Goal: Task Accomplishment & Management: Complete application form

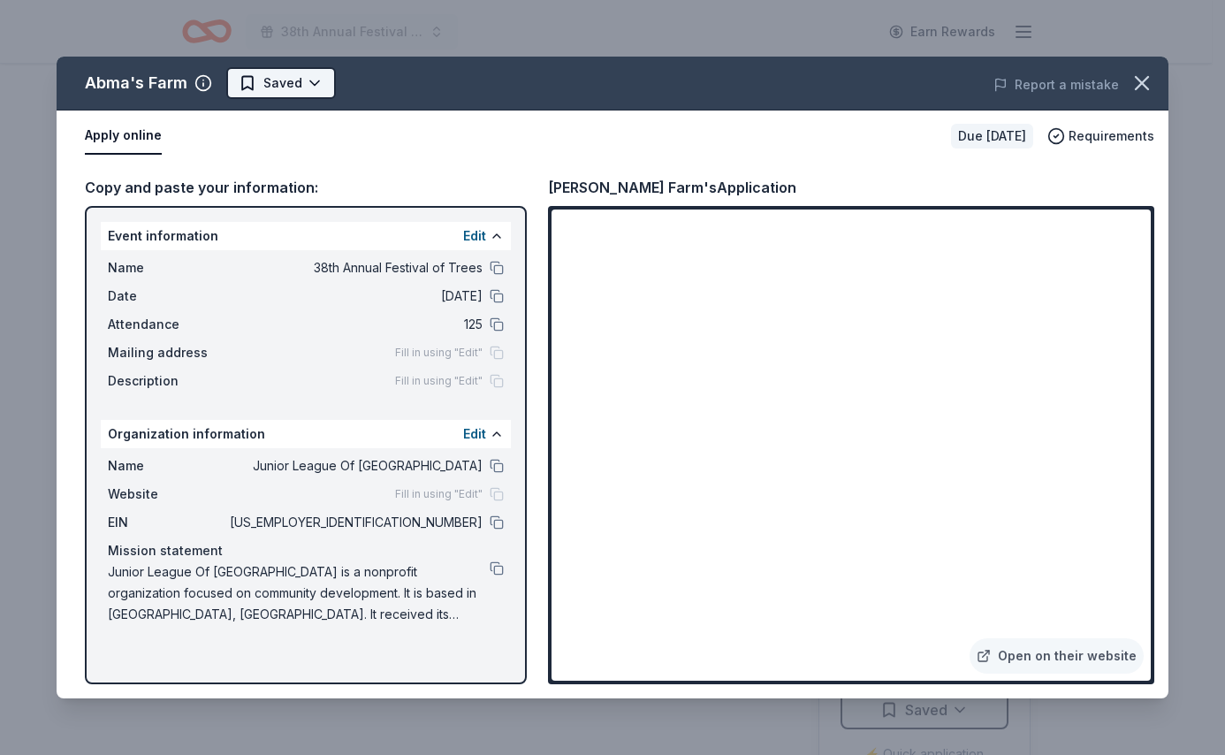
click at [324, 78] on html "38th Annual Festival of Trees Earn Rewards Due [DATE] Share Abma's Farm New 2% …" at bounding box center [612, 377] width 1225 height 755
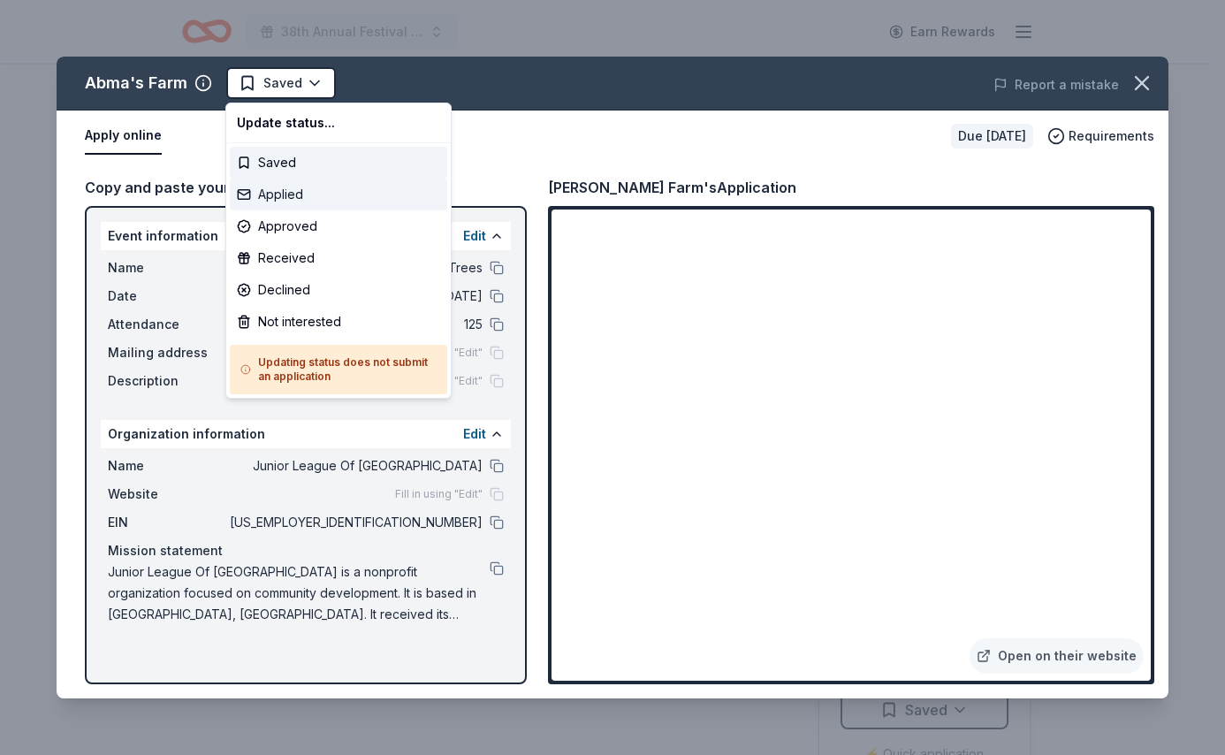
click at [288, 194] on div "Applied" at bounding box center [338, 195] width 217 height 32
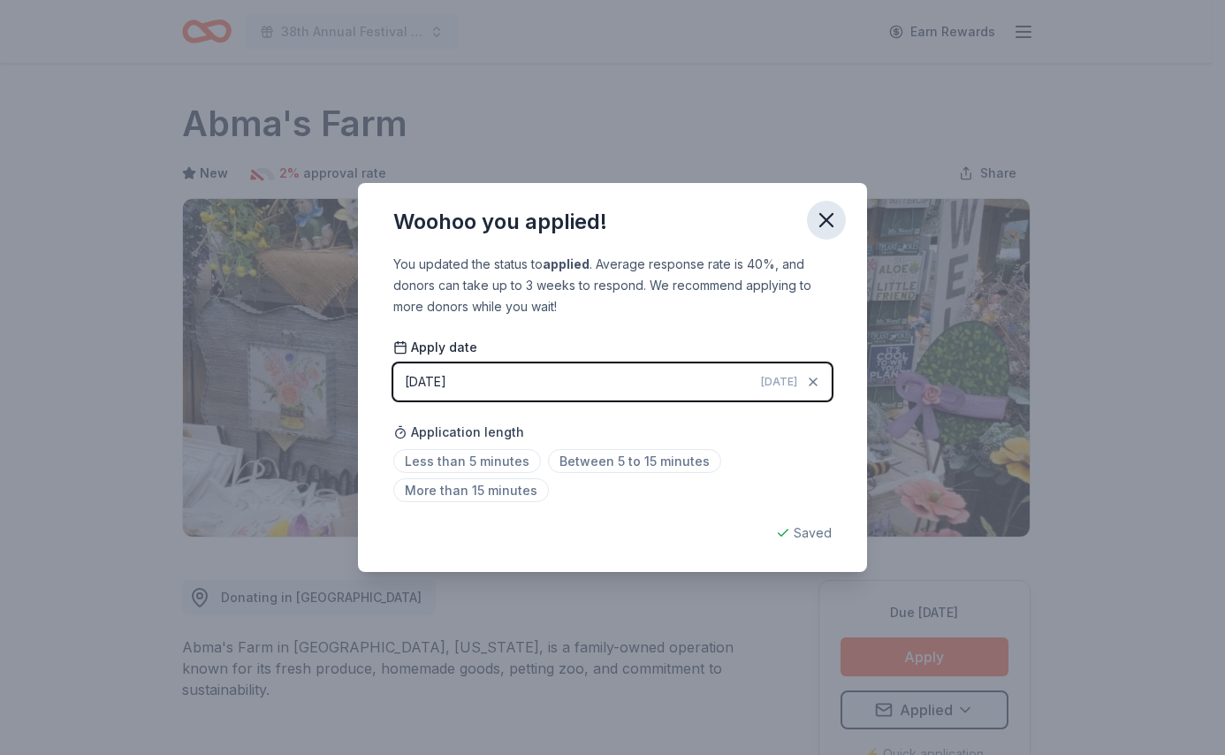
click at [834, 221] on icon "button" at bounding box center [826, 220] width 25 height 25
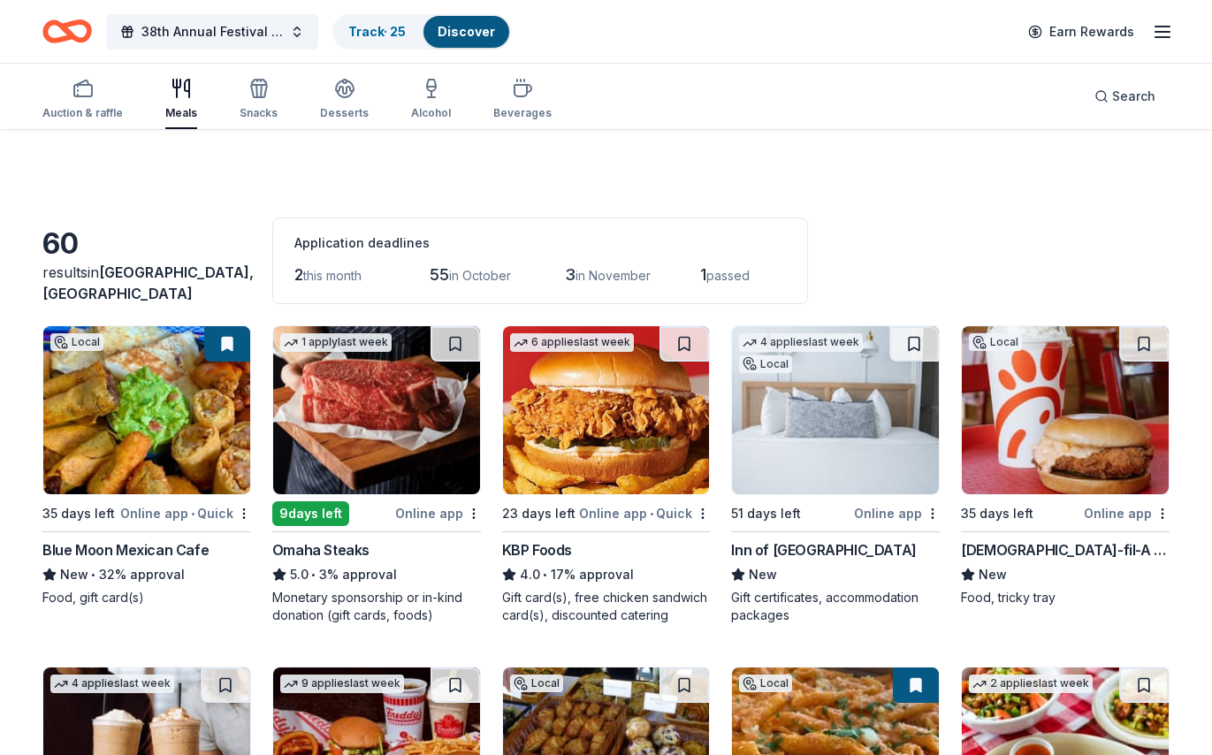
scroll to position [2749, 0]
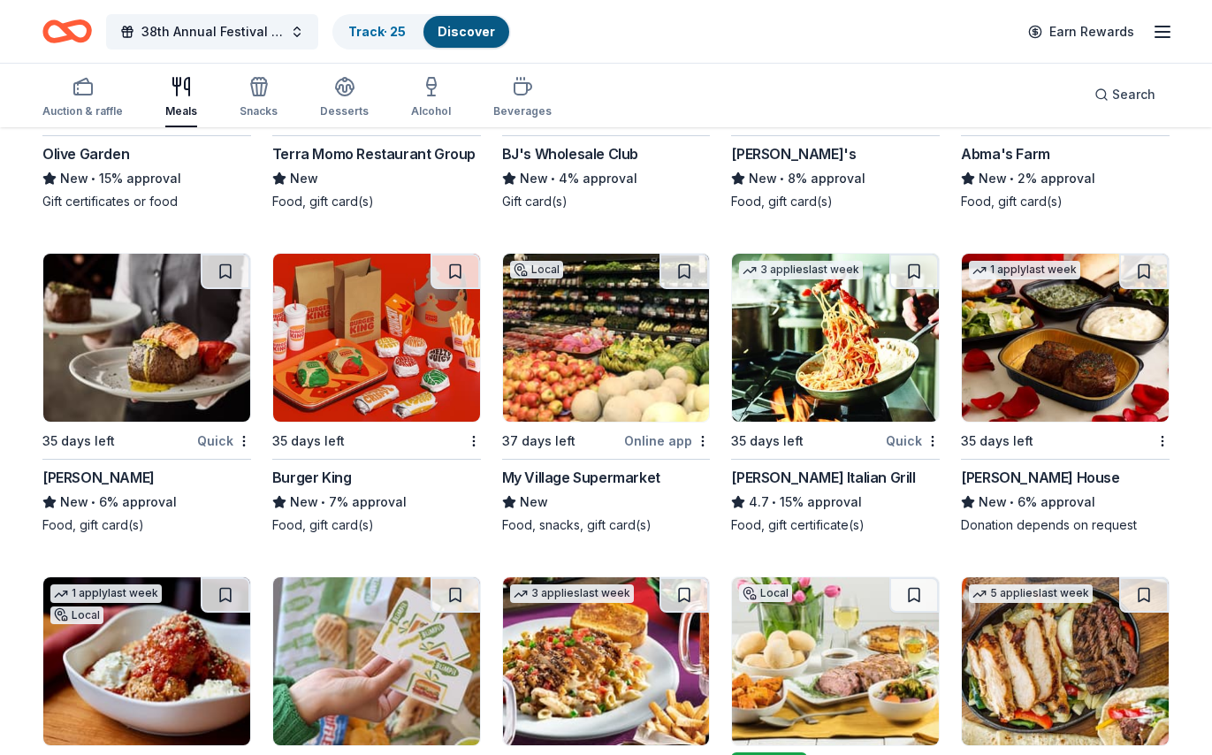
click at [1083, 478] on div "[PERSON_NAME] House" at bounding box center [1040, 477] width 158 height 21
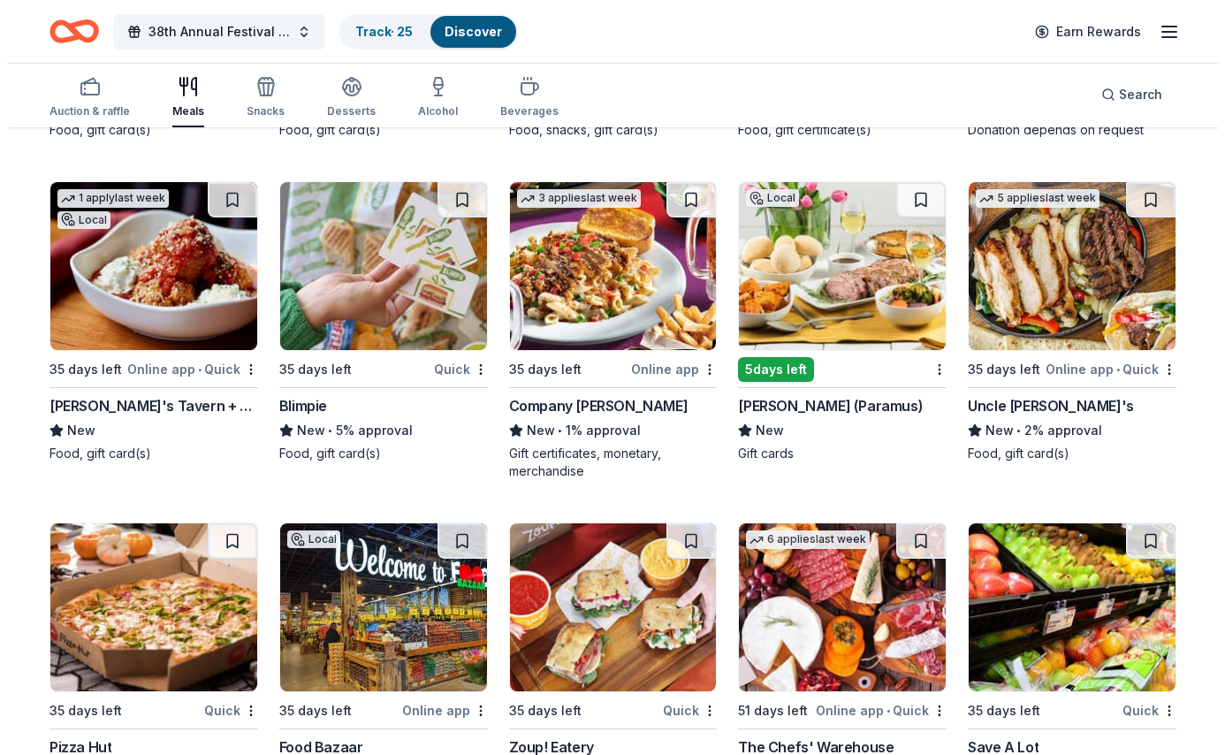
scroll to position [3133, 0]
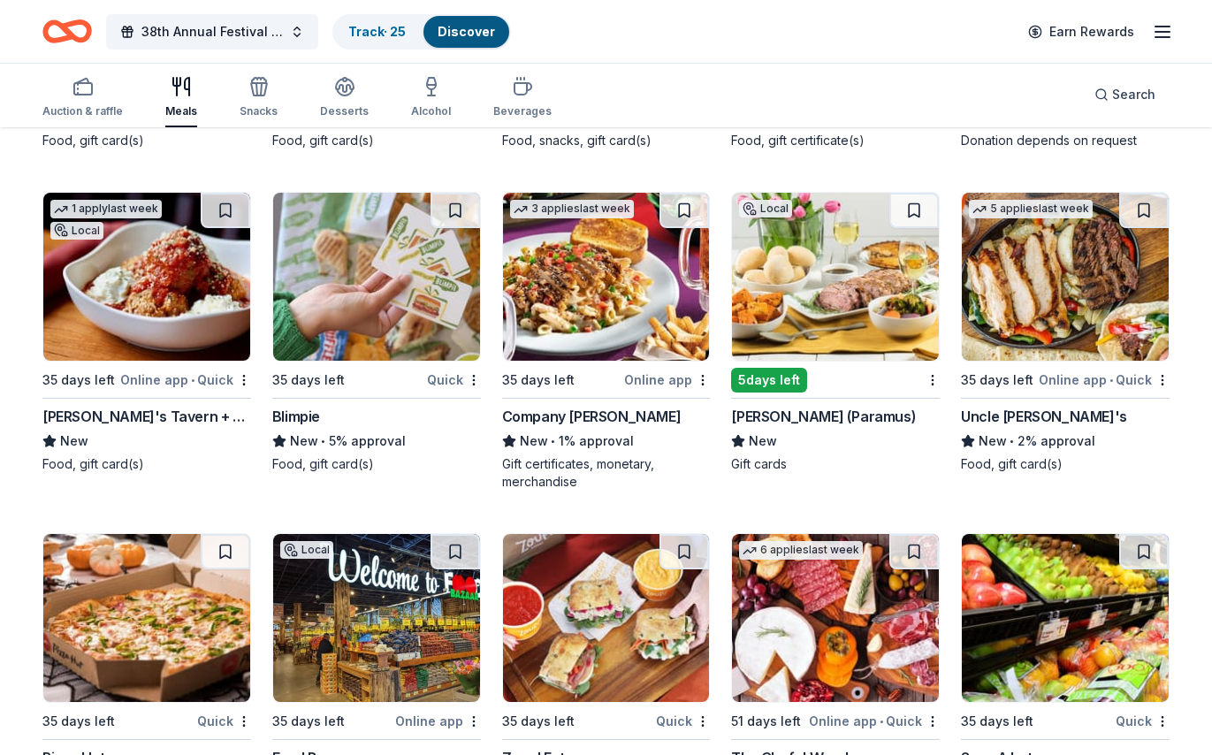
click at [803, 423] on div "[PERSON_NAME] (Paramus)" at bounding box center [823, 416] width 185 height 21
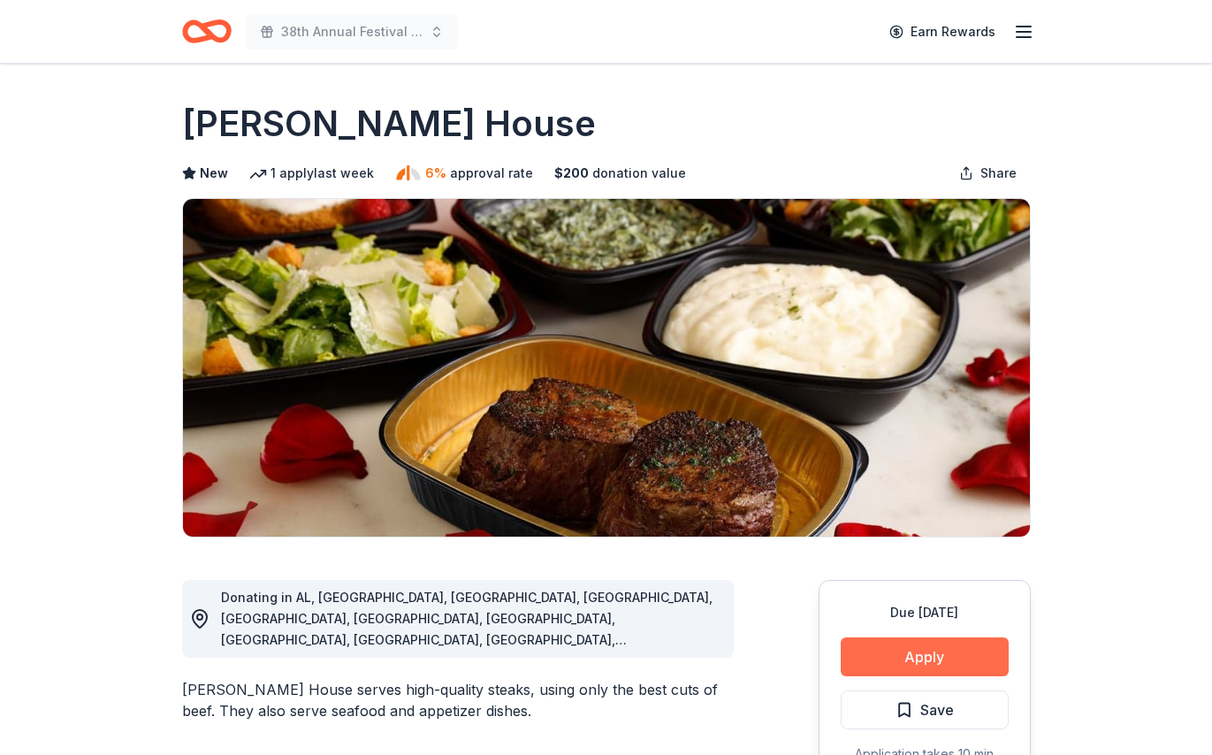
click at [889, 644] on button "Apply" at bounding box center [925, 656] width 168 height 39
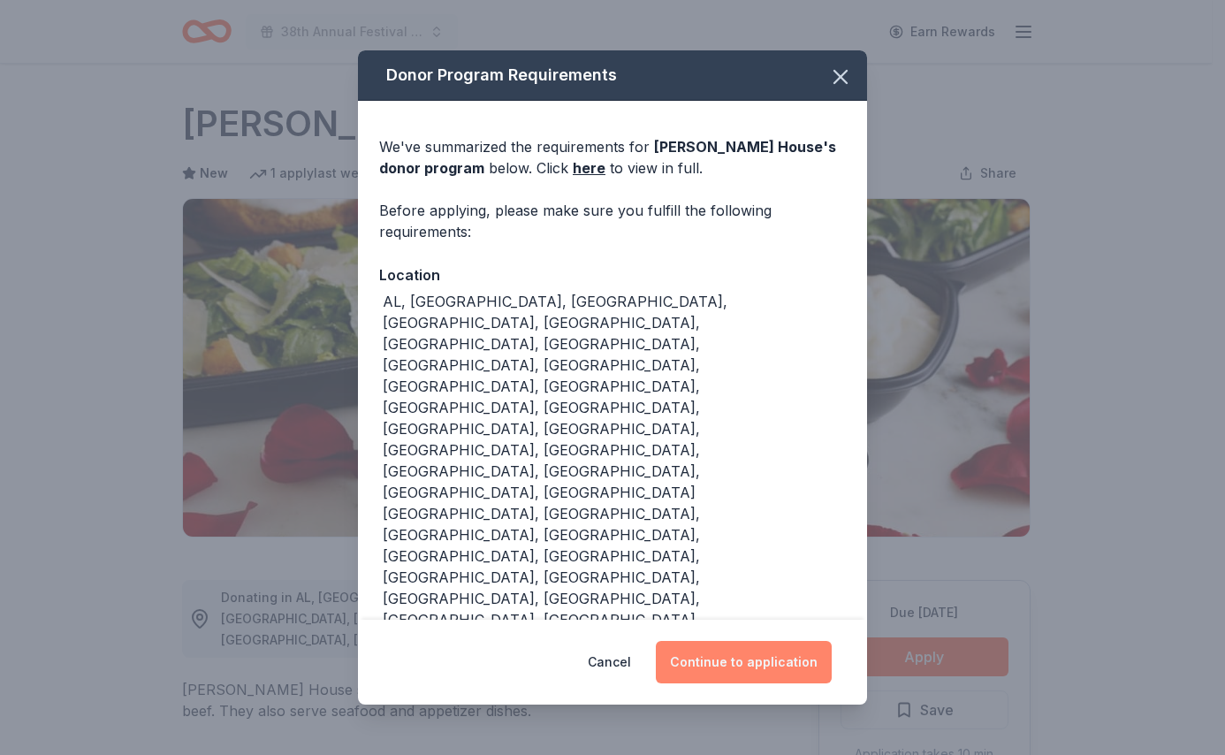
click at [720, 641] on button "Continue to application" at bounding box center [744, 662] width 176 height 42
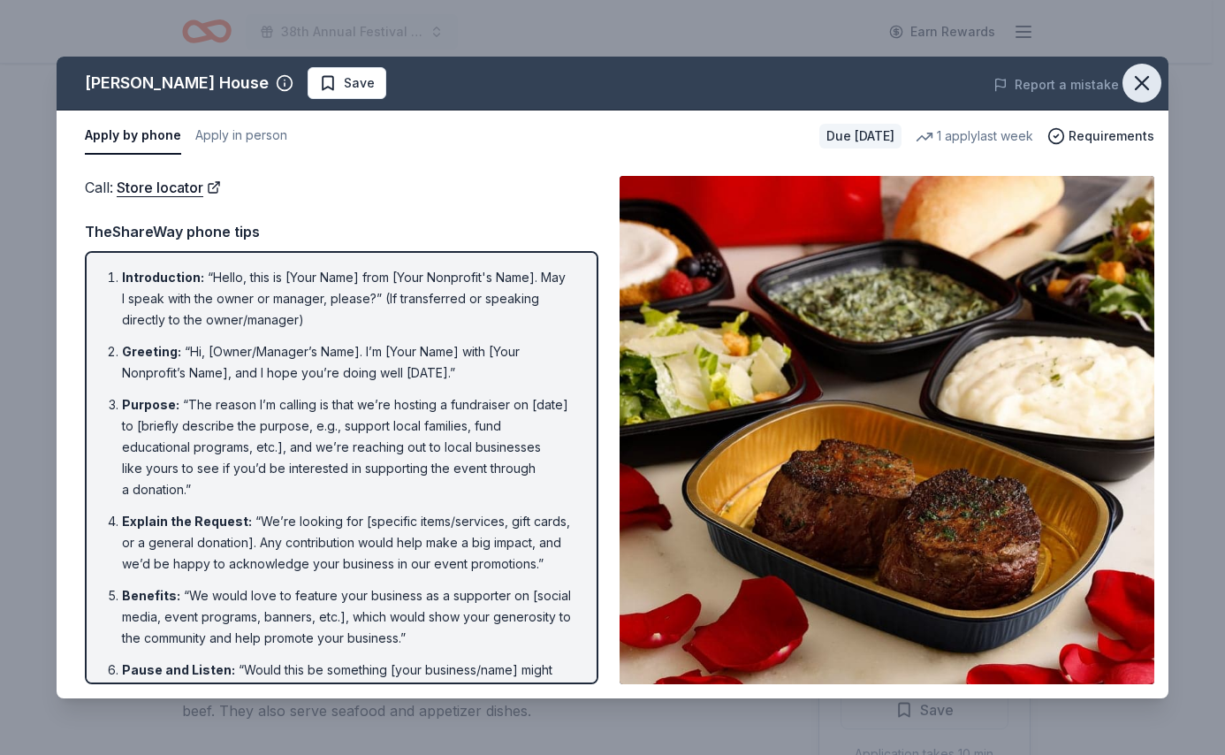
click at [1151, 81] on icon "button" at bounding box center [1142, 83] width 25 height 25
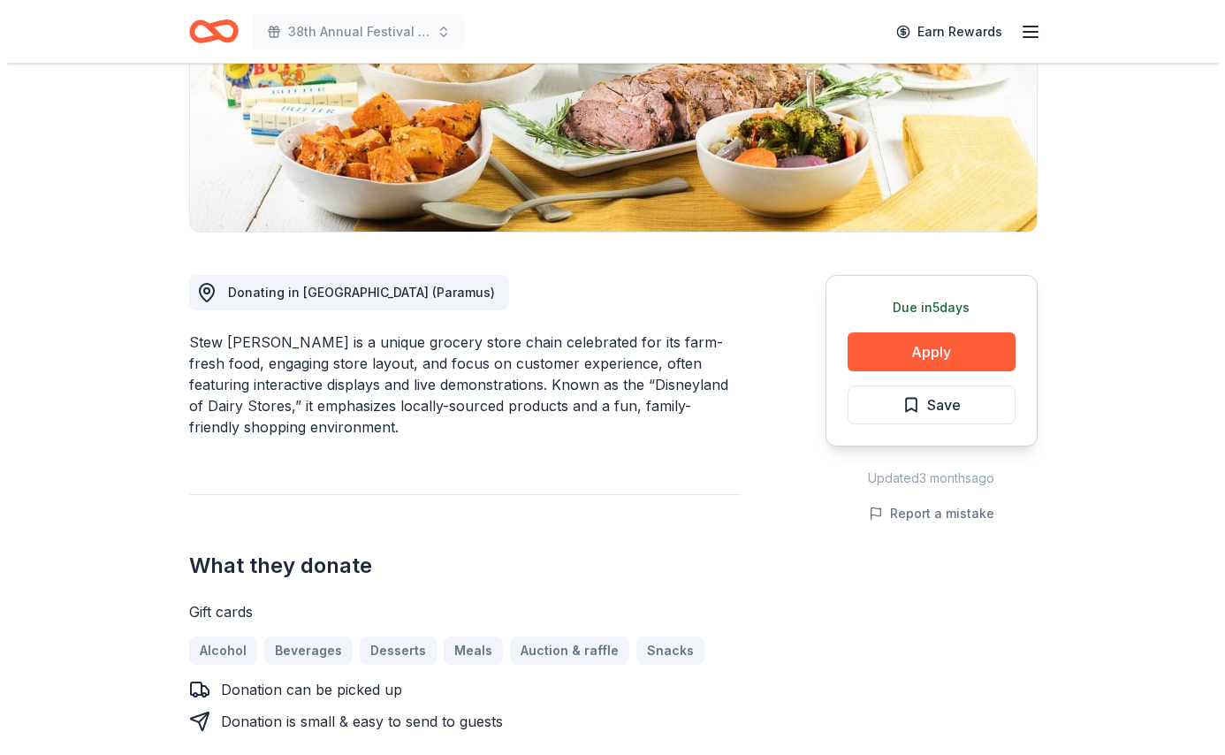
scroll to position [318, 0]
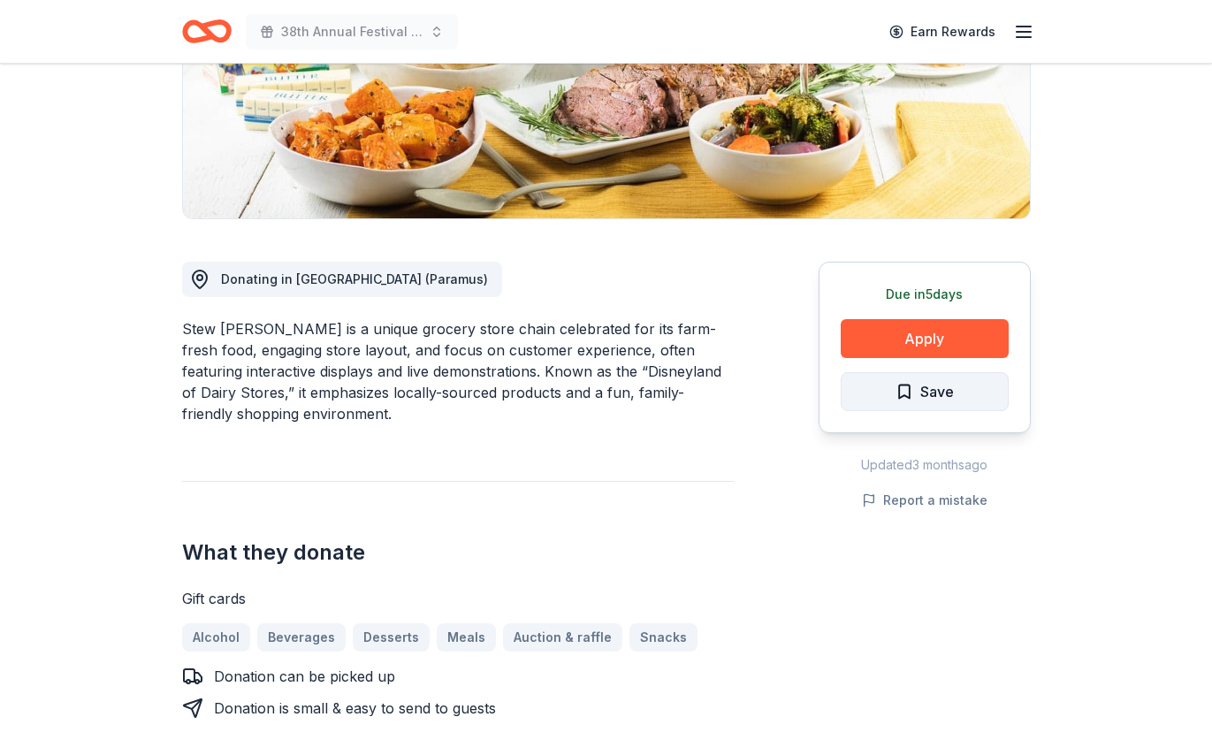
click at [978, 384] on button "Save" at bounding box center [925, 391] width 168 height 39
click at [958, 387] on html "38th Annual Festival of Trees Earn Rewards Due [DATE] Share Stew [PERSON_NAME] …" at bounding box center [606, 59] width 1212 height 755
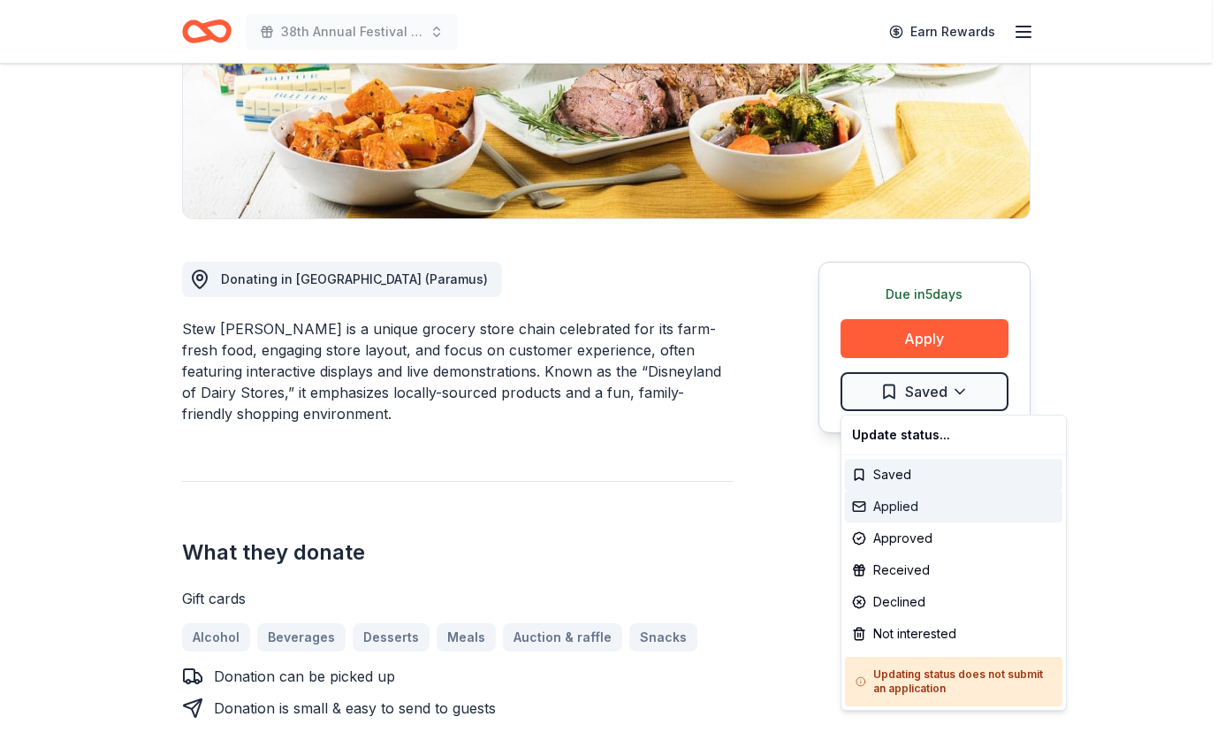
click at [904, 498] on div "Applied" at bounding box center [953, 507] width 217 height 32
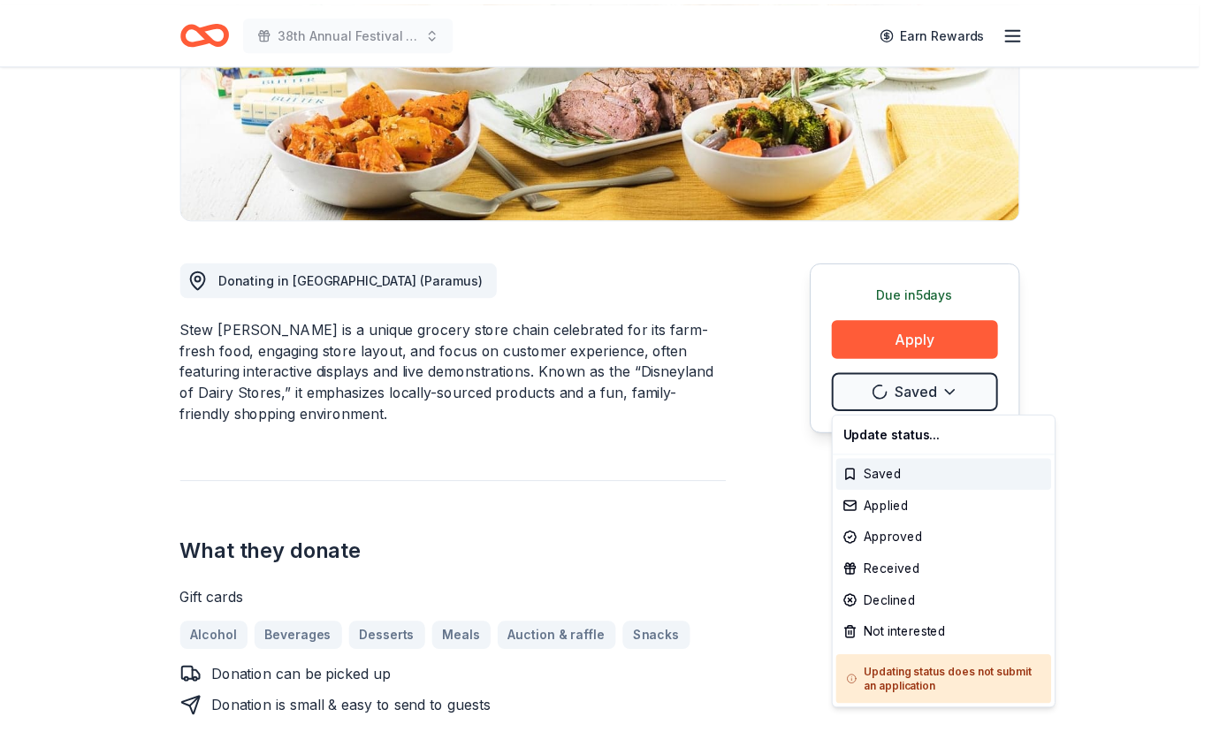
scroll to position [0, 0]
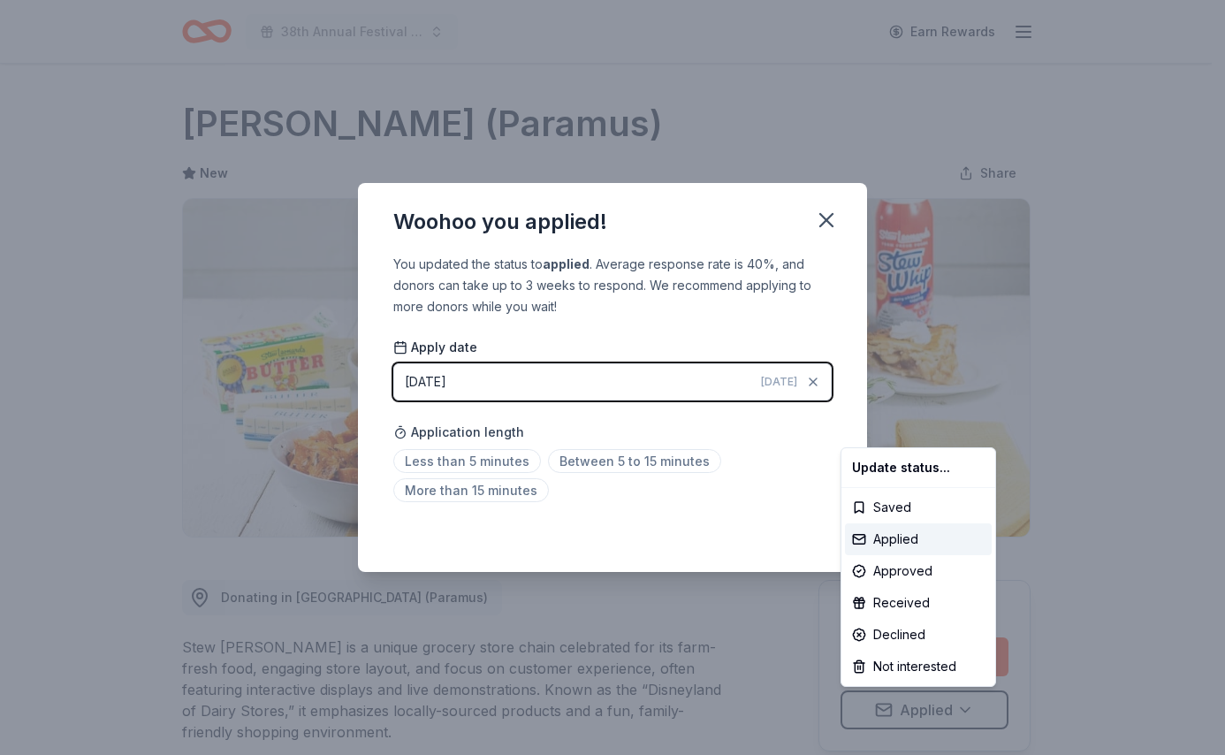
click at [836, 225] on html "38th Annual Festival of Trees Earn Rewards Due in 5 days Share Stew Leonard's (…" at bounding box center [612, 377] width 1225 height 755
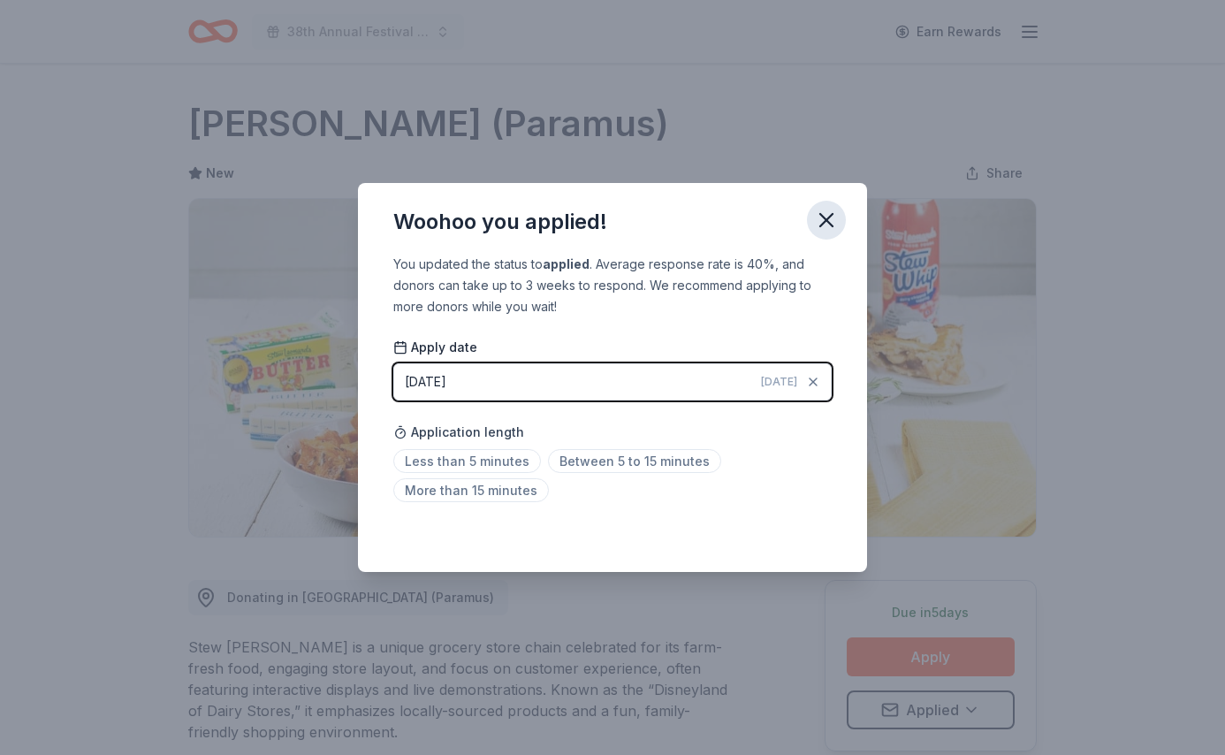
click at [835, 225] on icon "button" at bounding box center [826, 220] width 25 height 25
